Goal: Task Accomplishment & Management: Use online tool/utility

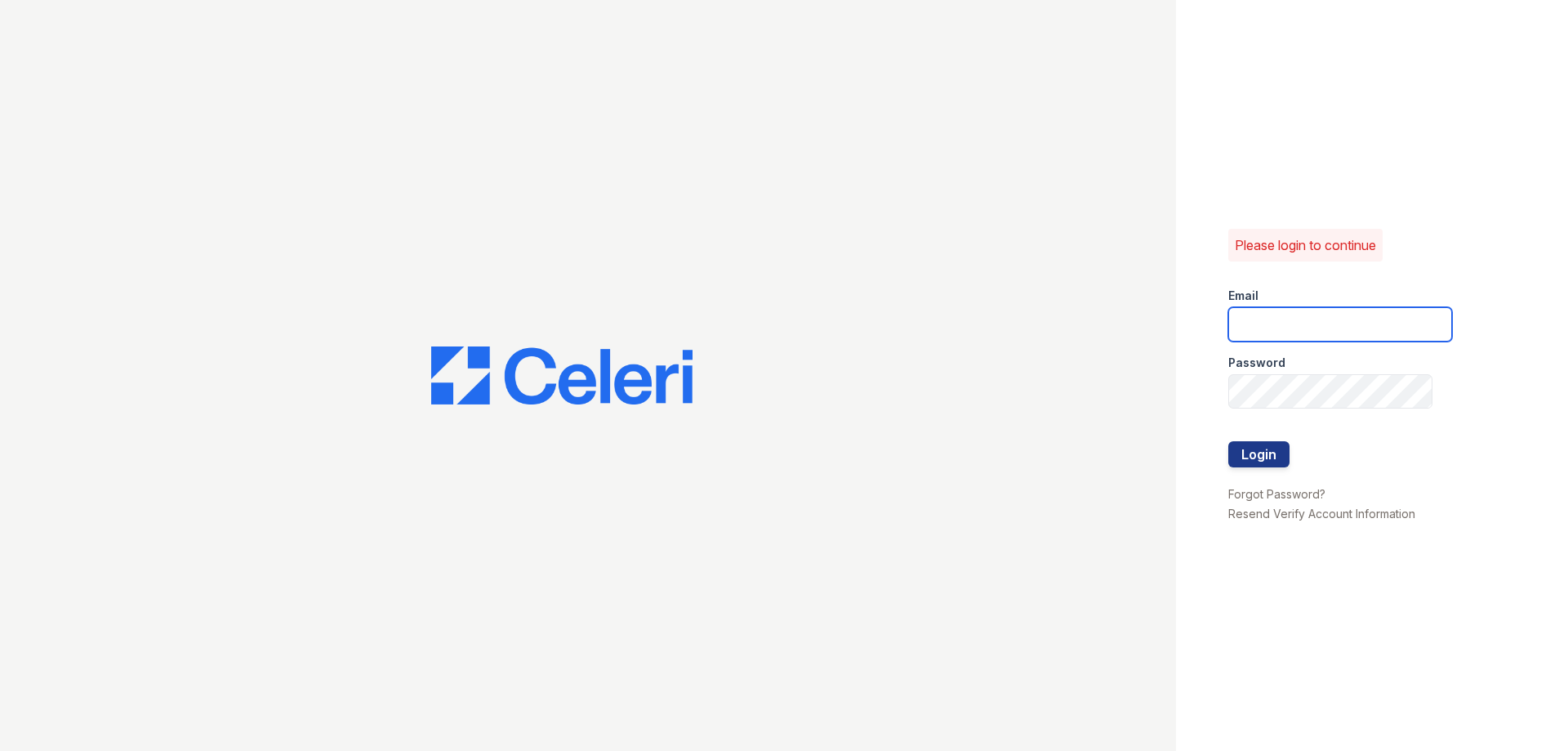
click at [1266, 322] on input "email" at bounding box center [1340, 324] width 224 height 35
type input "thesocialchico@trinity-pm.com"
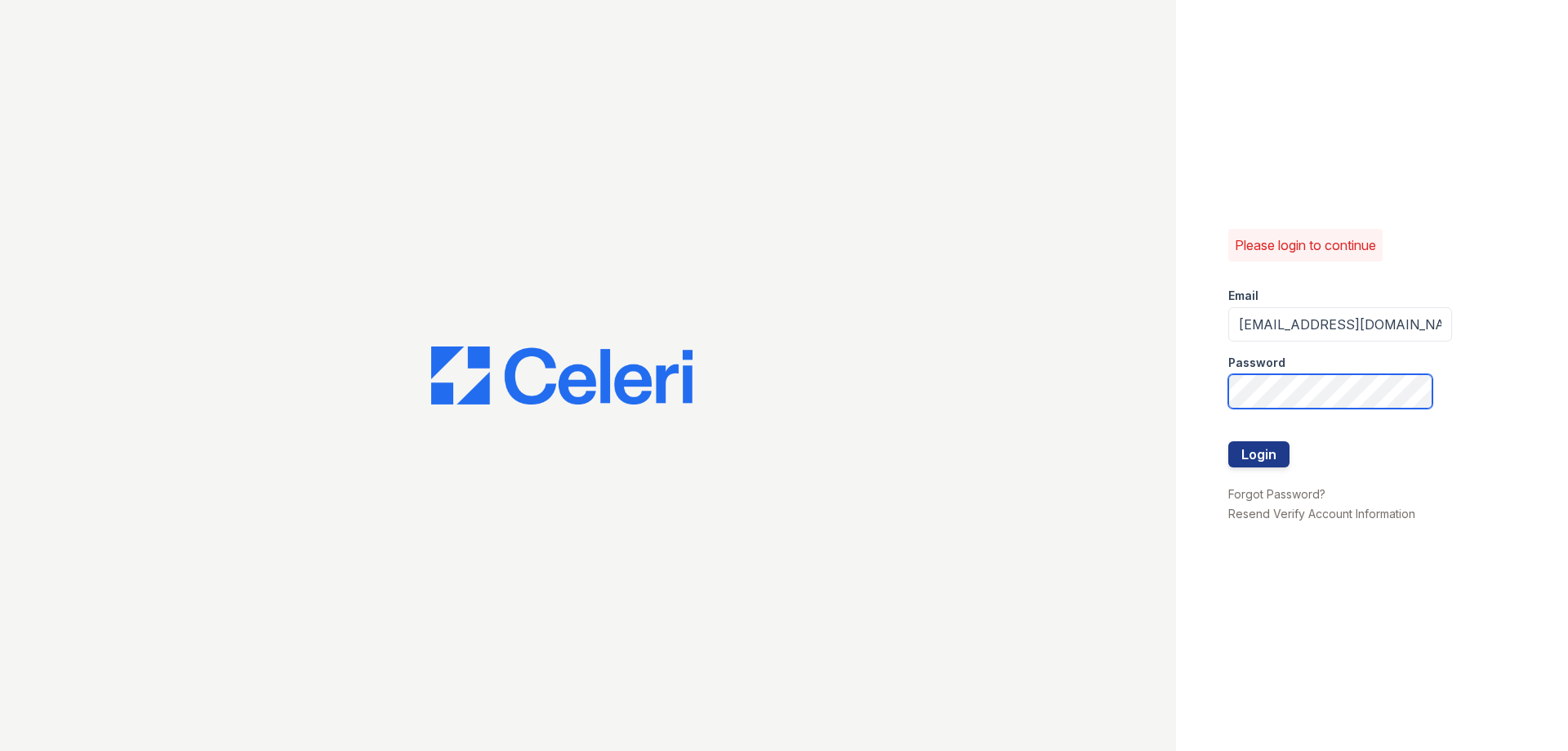
click at [1228, 441] on button "Login" at bounding box center [1259, 454] width 61 height 26
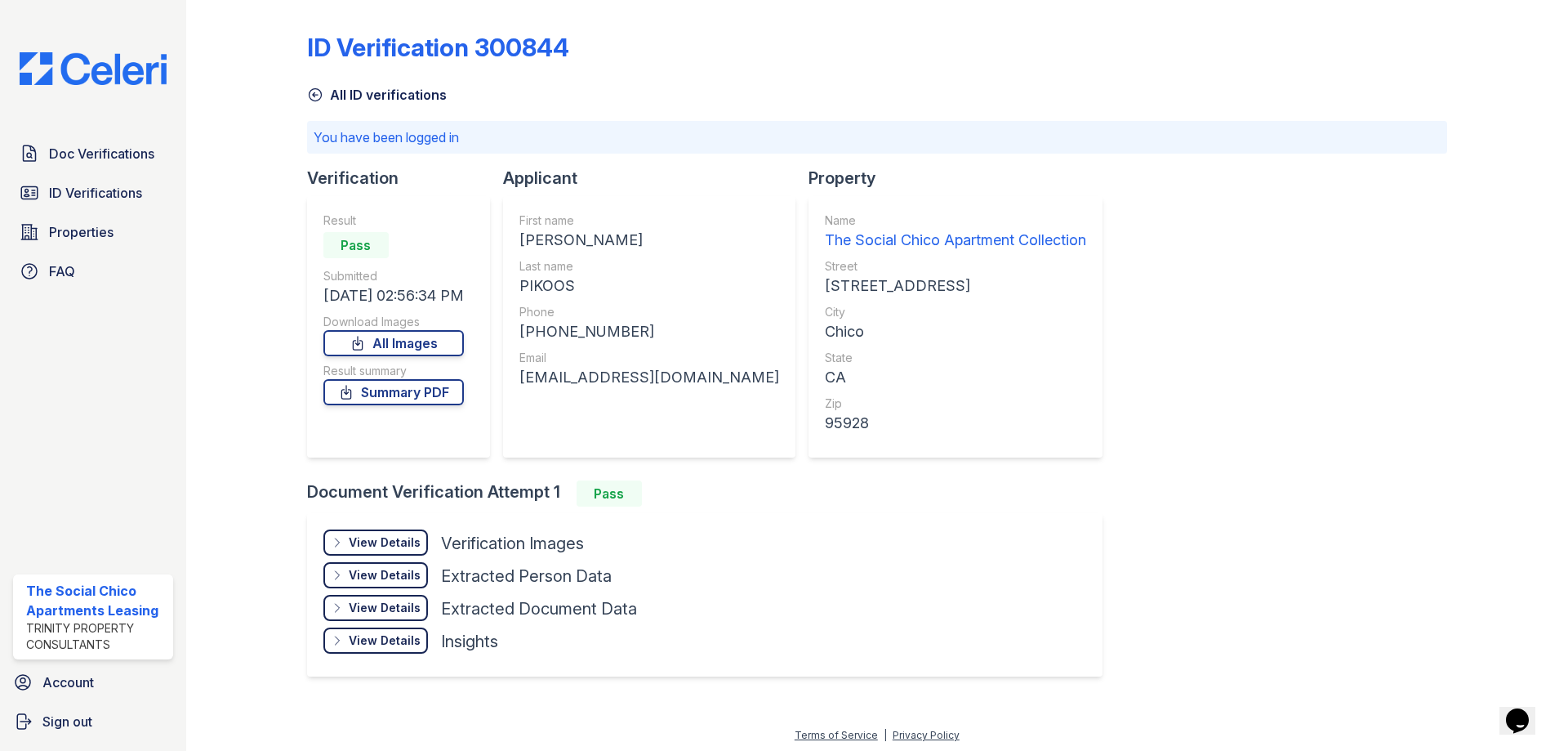
click at [379, 95] on link "All ID verifications" at bounding box center [377, 95] width 140 height 20
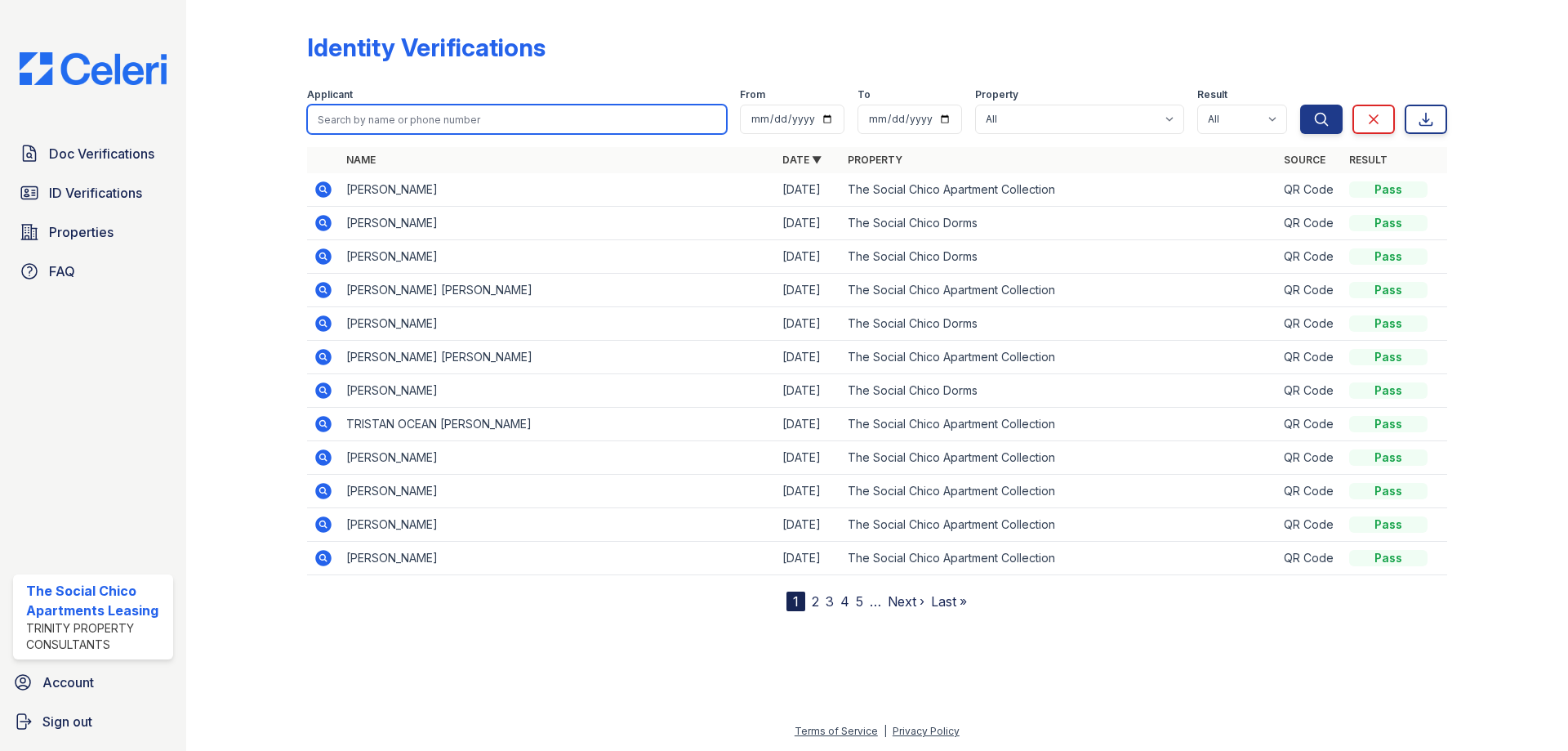
click at [386, 114] on input "search" at bounding box center [516, 119] width 419 height 30
click at [1300, 104] on button "Search" at bounding box center [1321, 119] width 43 height 30
drag, startPoint x: 391, startPoint y: 132, endPoint x: 347, endPoint y: 127, distance: 44.3
click at [347, 127] on input "search" at bounding box center [516, 119] width 419 height 30
click at [335, 116] on input "search" at bounding box center [516, 119] width 419 height 30
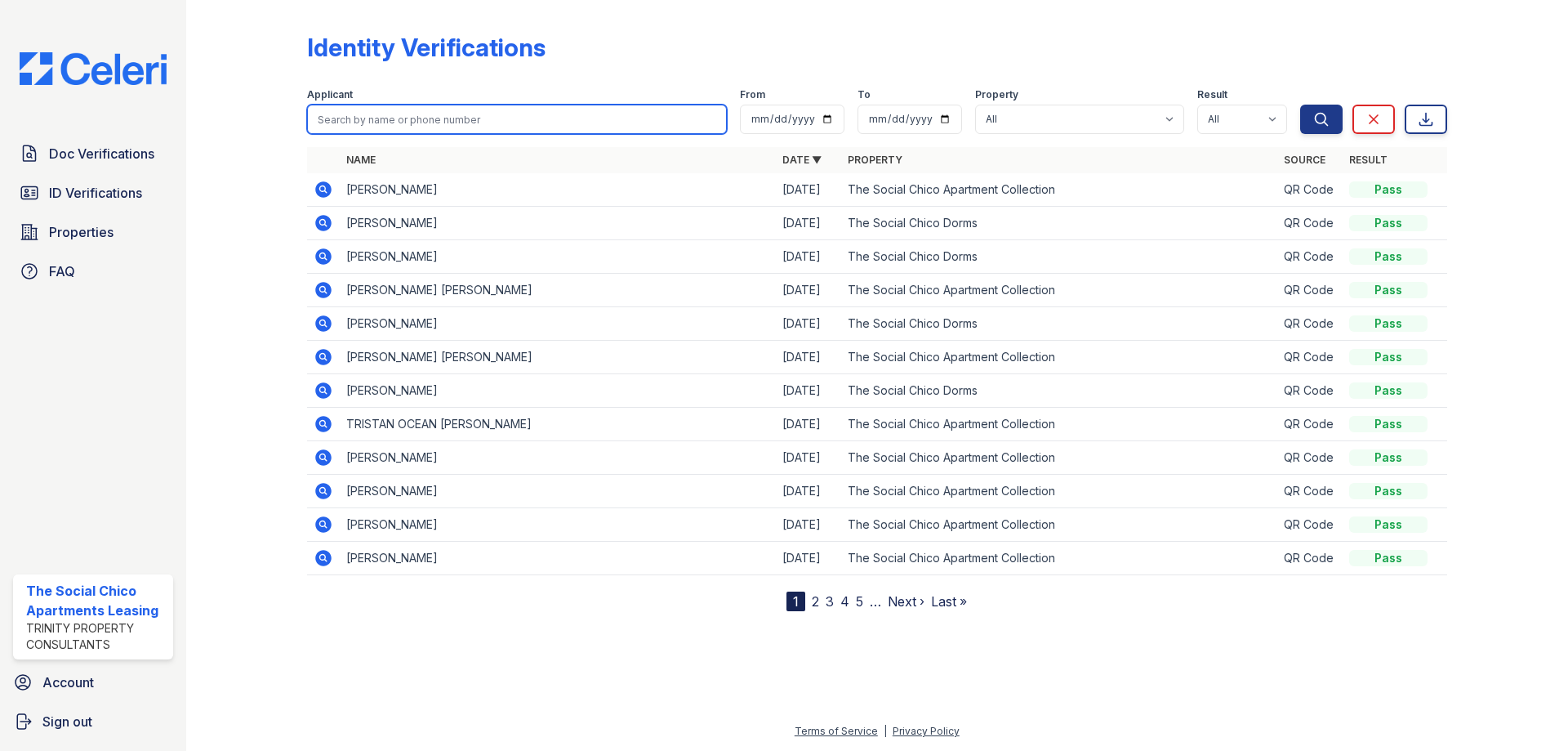
click at [1300, 104] on button "Search" at bounding box center [1321, 119] width 43 height 30
click at [488, 114] on input "search" at bounding box center [516, 119] width 419 height 30
click at [1300, 104] on button "Search" at bounding box center [1321, 119] width 43 height 30
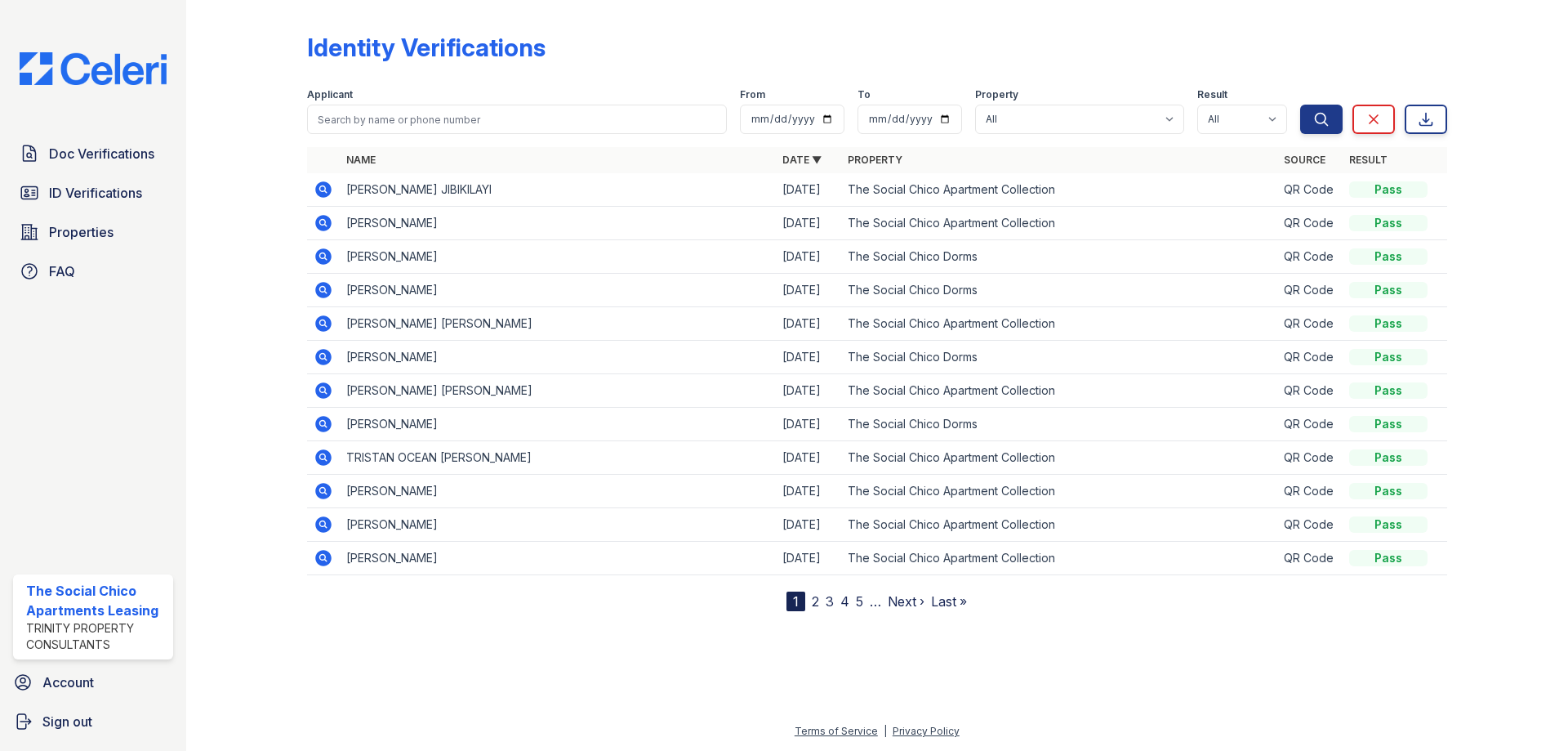
click at [326, 183] on icon at bounding box center [323, 189] width 16 height 16
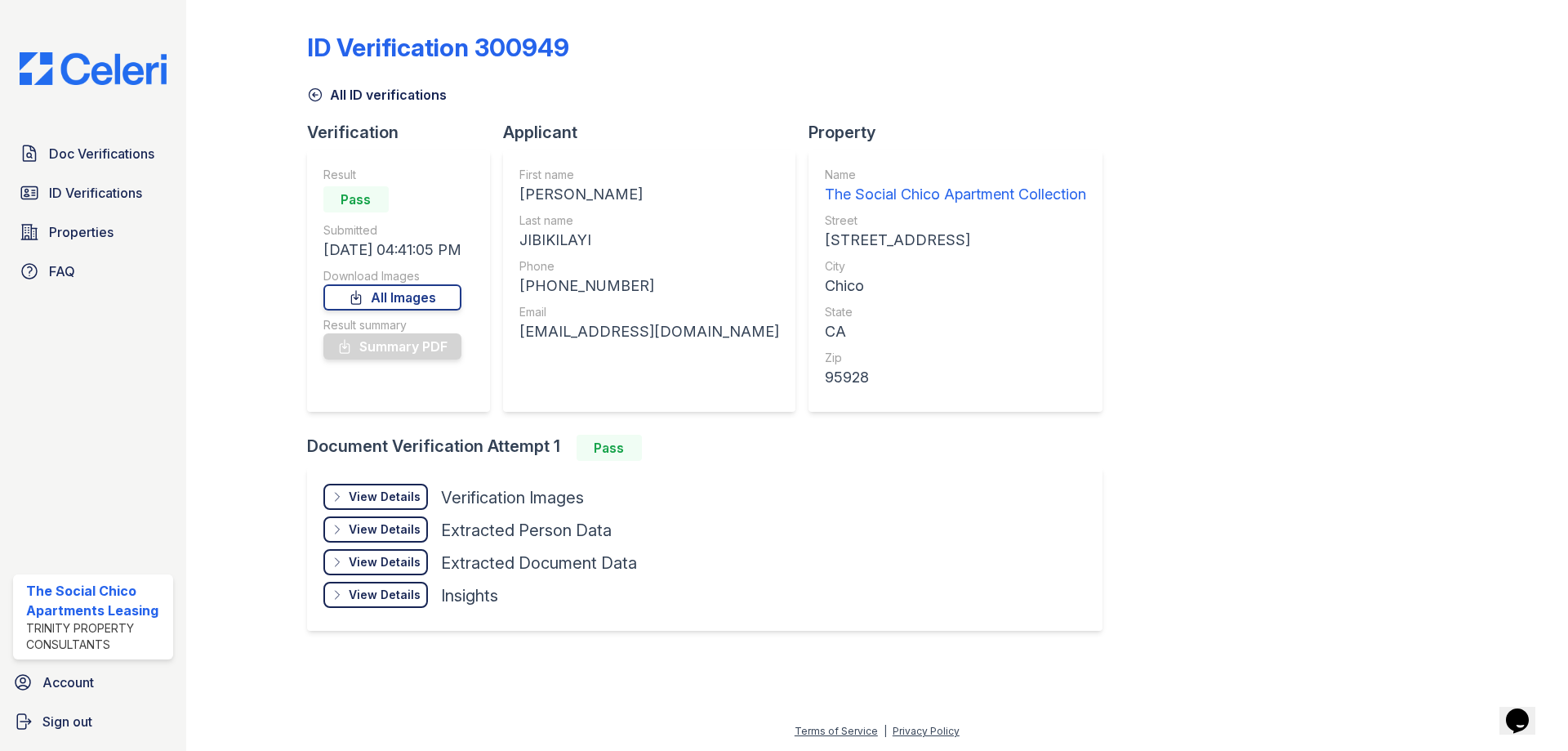
click at [414, 498] on div "View Details" at bounding box center [384, 497] width 72 height 16
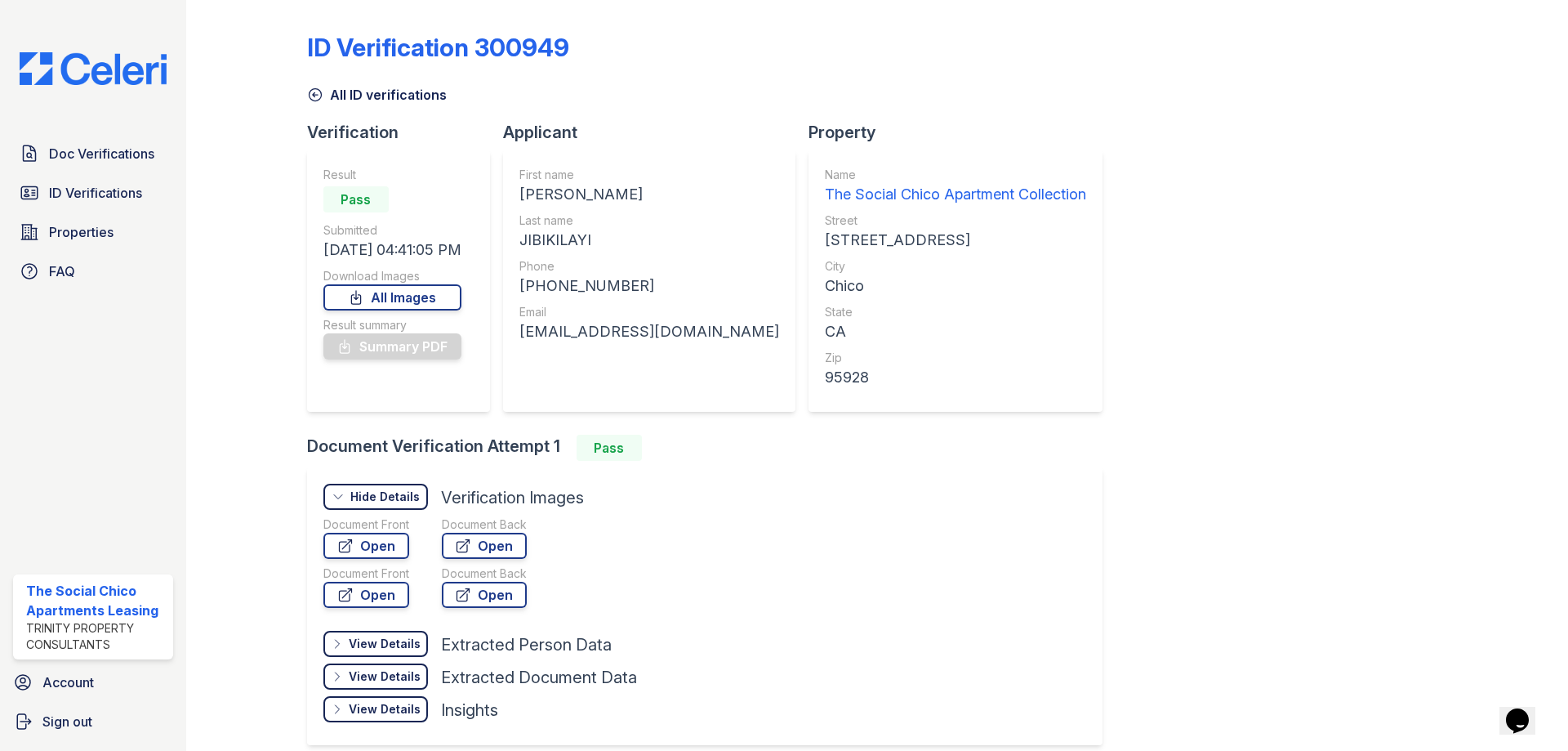
click at [359, 530] on div "Document Front" at bounding box center [366, 525] width 86 height 16
click at [365, 540] on link "Open" at bounding box center [366, 545] width 86 height 26
click at [426, 343] on link "Summary PDF" at bounding box center [392, 346] width 138 height 26
